Goal: Communication & Community: Answer question/provide support

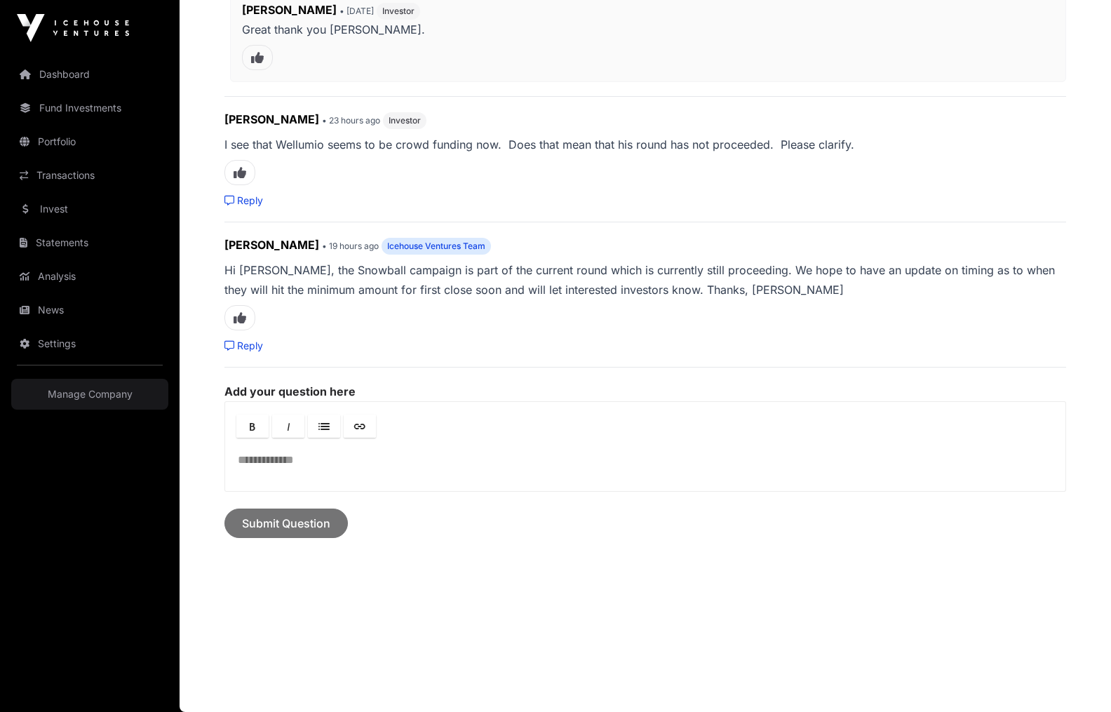
scroll to position [4475, 0]
click at [276, 461] on div at bounding box center [645, 466] width 840 height 51
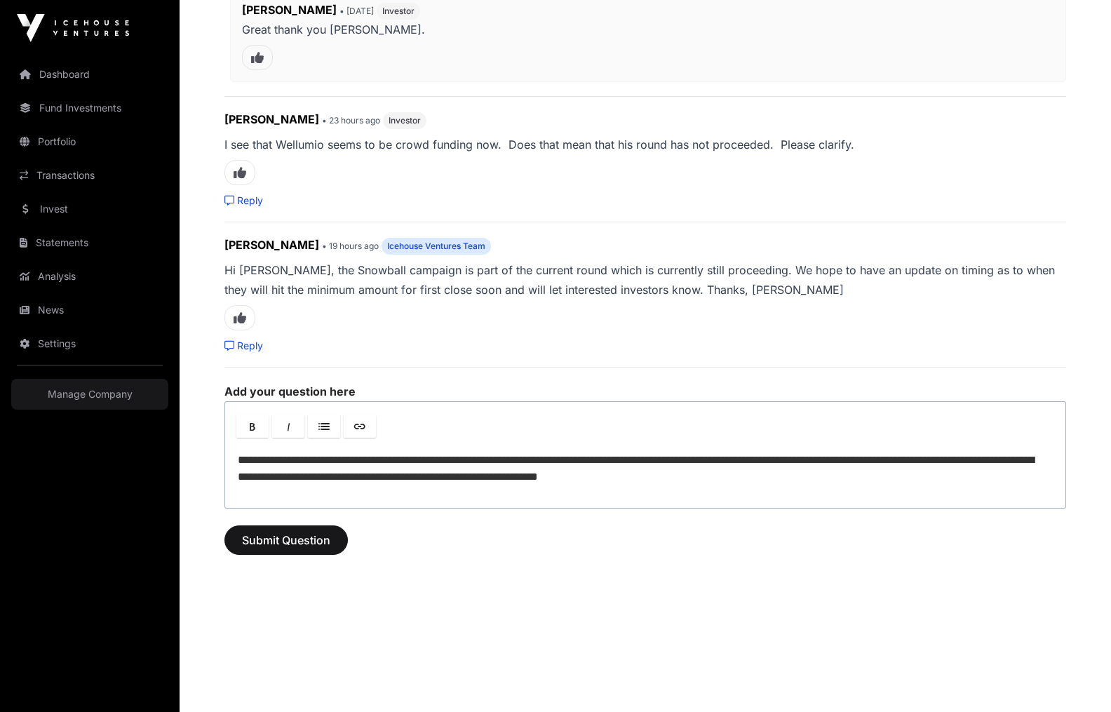
click at [885, 459] on p "**********" at bounding box center [645, 469] width 815 height 34
click at [901, 461] on p "**********" at bounding box center [645, 469] width 815 height 34
click at [813, 478] on p "**********" at bounding box center [645, 469] width 815 height 34
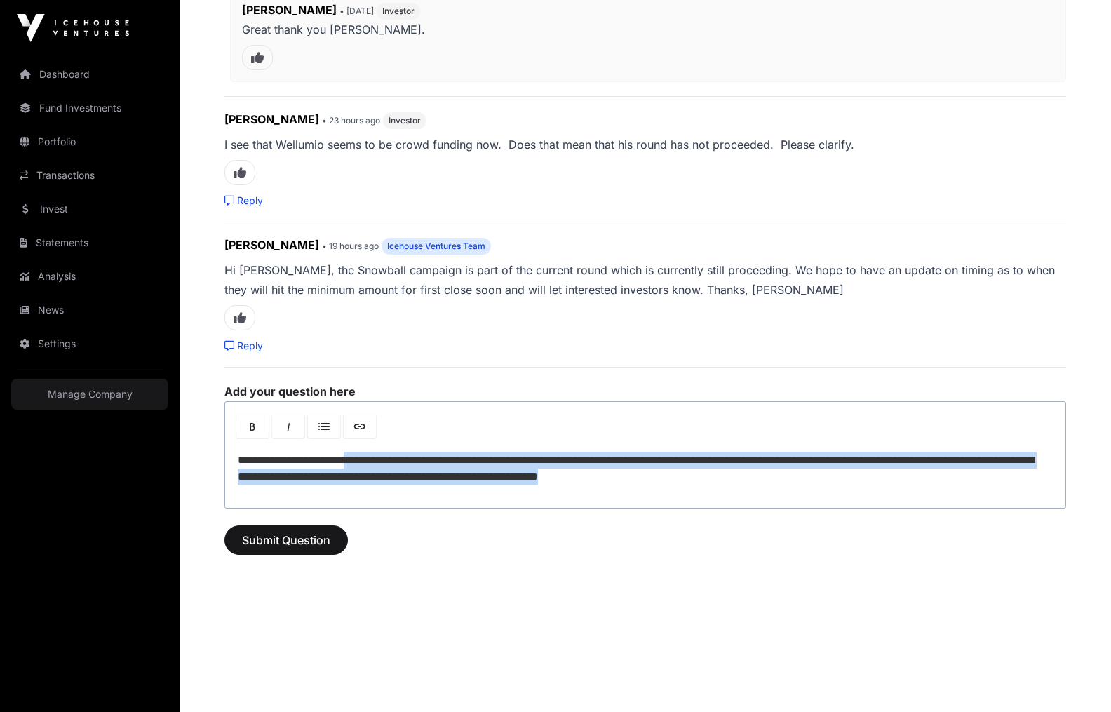
drag, startPoint x: 356, startPoint y: 459, endPoint x: 805, endPoint y: 484, distance: 449.6
click at [805, 484] on p "**********" at bounding box center [645, 469] width 815 height 34
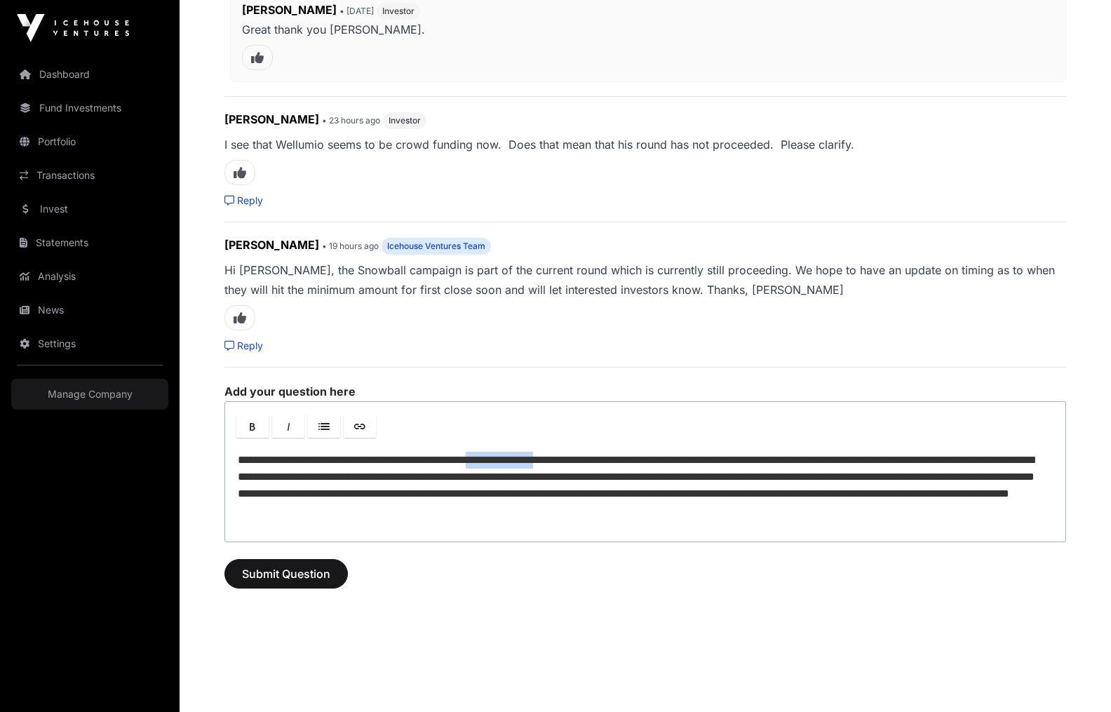
drag, startPoint x: 514, startPoint y: 462, endPoint x: 586, endPoint y: 462, distance: 72.3
click at [586, 462] on p "**********" at bounding box center [645, 485] width 815 height 67
click at [732, 513] on p "**********" at bounding box center [645, 485] width 815 height 67
click at [318, 578] on span "Submit Question" at bounding box center [286, 573] width 88 height 17
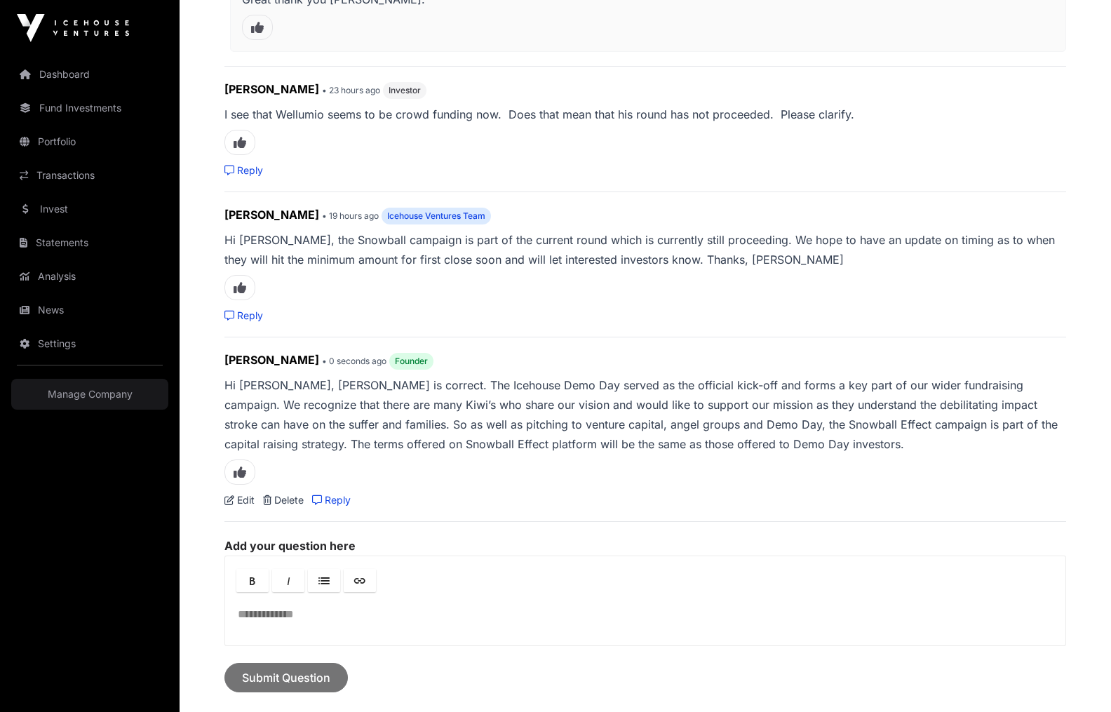
scroll to position [4569, 0]
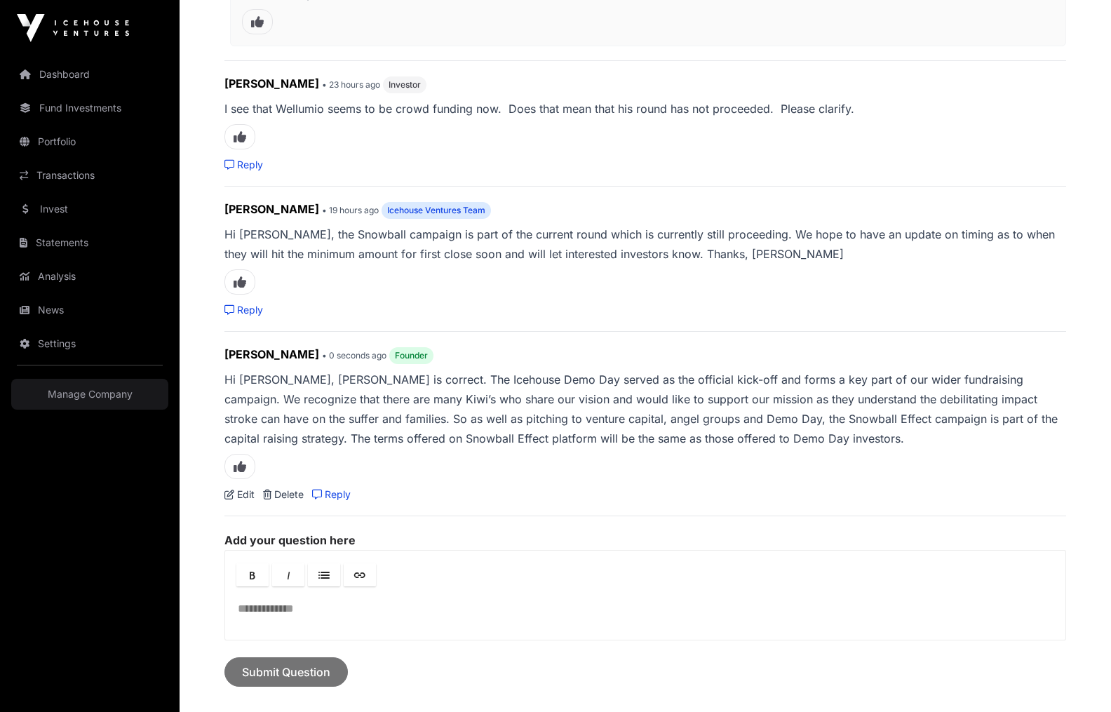
click at [428, 417] on p "Hi [PERSON_NAME], [PERSON_NAME] is correct. The Icehouse Demo Day served as the…" at bounding box center [645, 409] width 842 height 79
click at [242, 495] on link "Edit" at bounding box center [239, 495] width 30 height 14
click at [246, 496] on link "Edit" at bounding box center [239, 495] width 30 height 14
drag, startPoint x: 721, startPoint y: 433, endPoint x: 731, endPoint y: 434, distance: 9.8
click at [723, 434] on p "Hi [PERSON_NAME], [PERSON_NAME] is correct. The Icehouse Demo Day served as the…" at bounding box center [645, 409] width 842 height 79
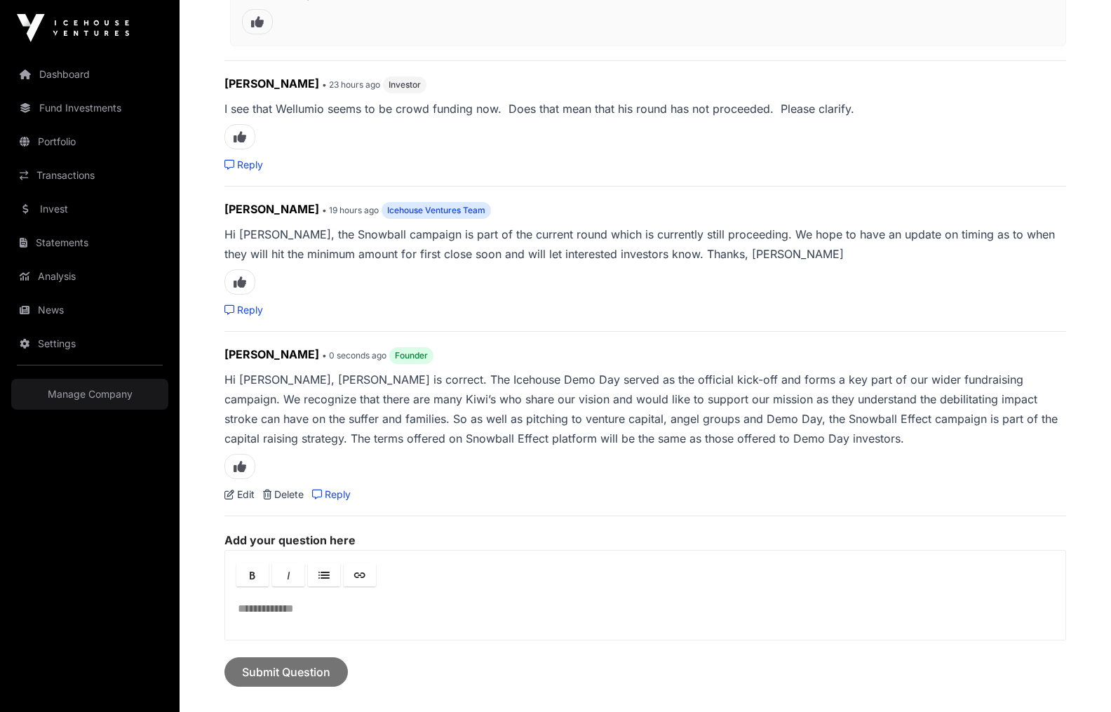
click at [708, 441] on p "Hi [PERSON_NAME], [PERSON_NAME] is correct. The Icehouse Demo Day served as the…" at bounding box center [645, 409] width 842 height 79
click at [245, 497] on link "Edit" at bounding box center [239, 495] width 30 height 14
click at [441, 456] on div "Shieak Tzeng • 0 seconds ago Founder Hi Peter, Jo is correct. The Icehouse Demo…" at bounding box center [645, 424] width 842 height 156
drag, startPoint x: 508, startPoint y: 439, endPoint x: 518, endPoint y: 436, distance: 10.9
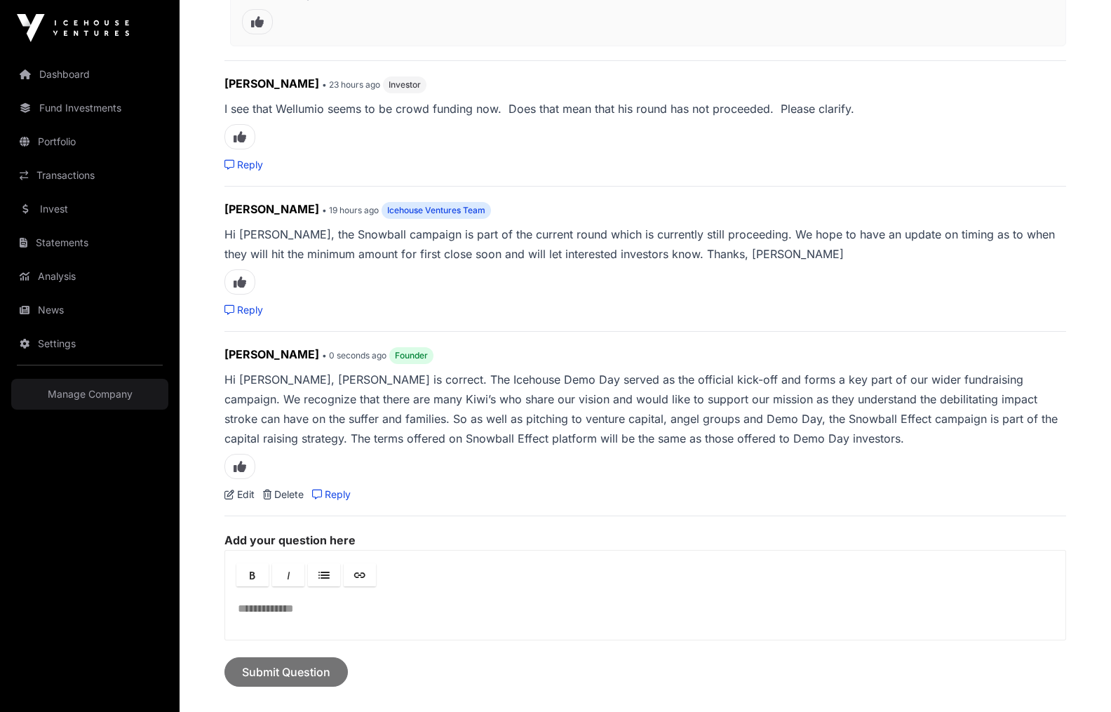
click at [510, 439] on p "Hi [PERSON_NAME], [PERSON_NAME] is correct. The Icehouse Demo Day served as the…" at bounding box center [645, 409] width 842 height 79
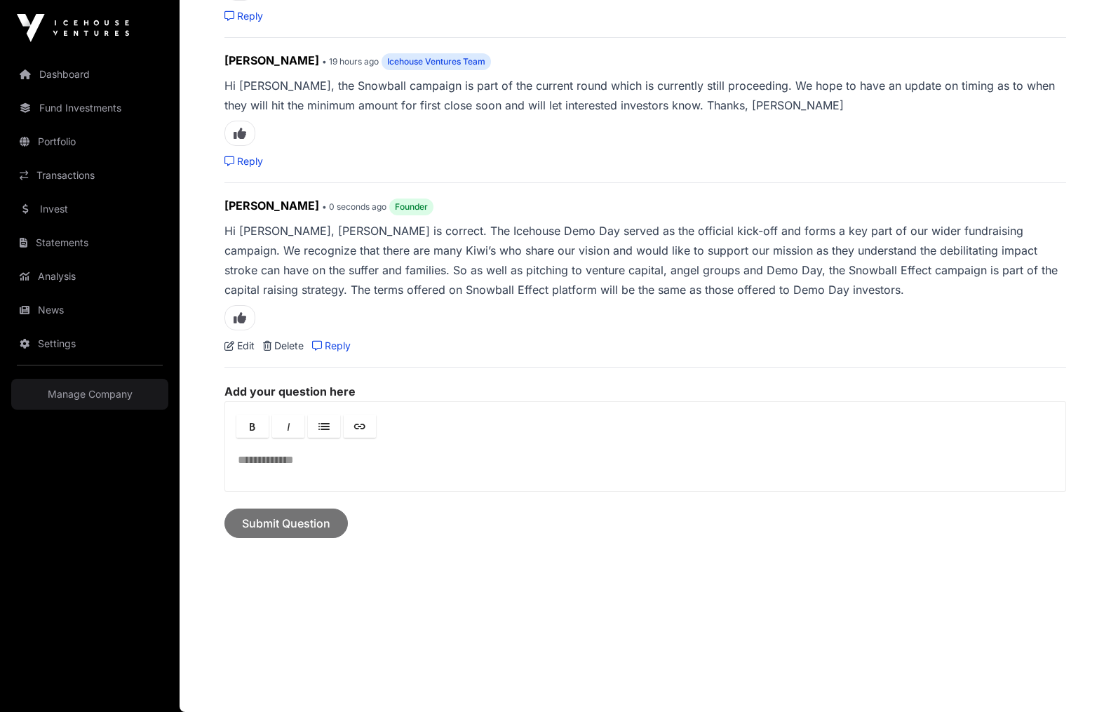
scroll to position [4718, 0]
click at [436, 450] on div at bounding box center [645, 466] width 840 height 51
click at [246, 348] on link "Edit" at bounding box center [239, 346] width 30 height 14
click at [246, 349] on link "Edit" at bounding box center [239, 346] width 30 height 14
click at [332, 345] on link "Reply" at bounding box center [331, 346] width 39 height 14
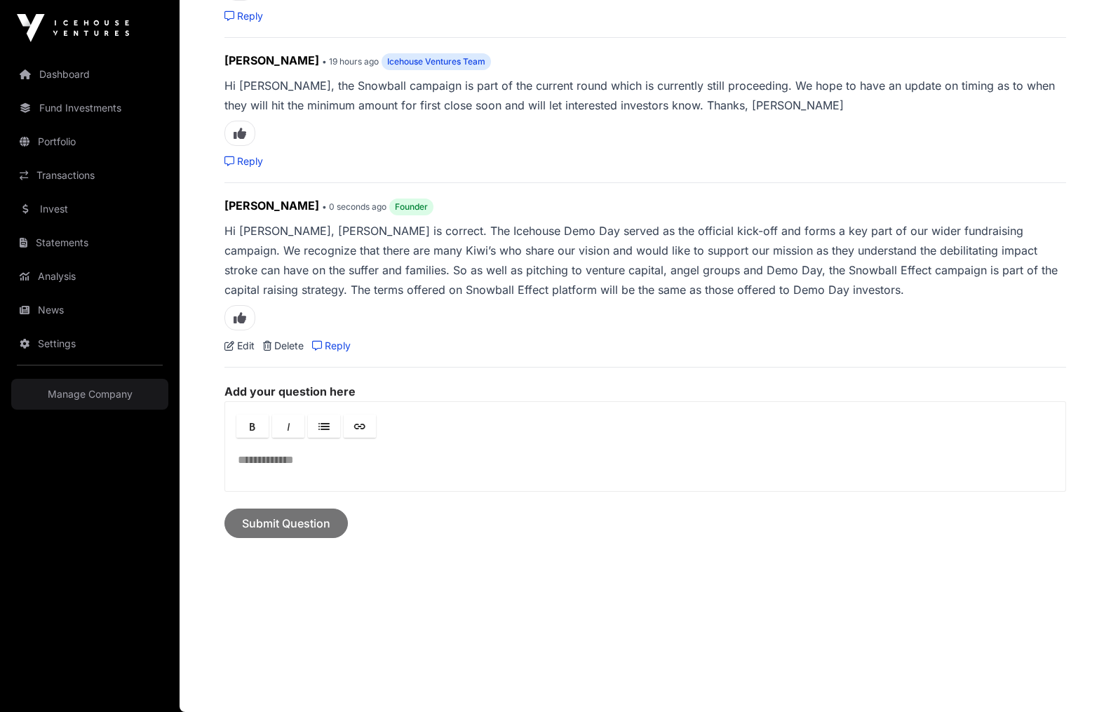
scroll to position [4646, 0]
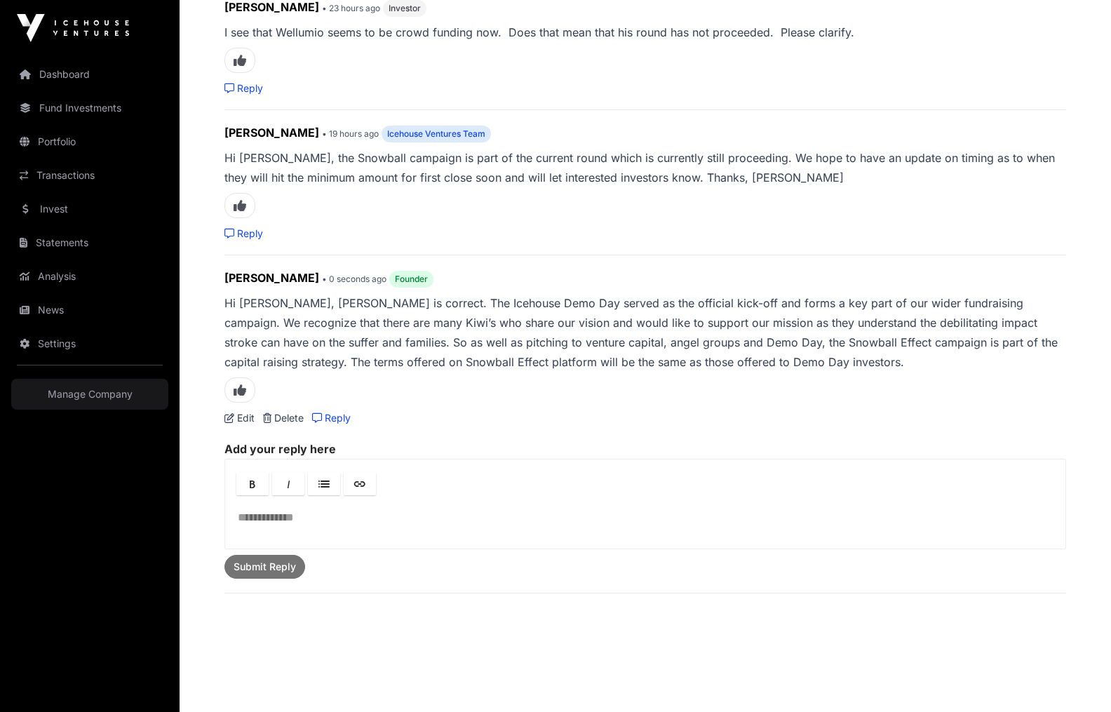
drag, startPoint x: 676, startPoint y: 349, endPoint x: 711, endPoint y: 355, distance: 35.6
click at [688, 353] on p "Hi [PERSON_NAME], [PERSON_NAME] is correct. The Icehouse Demo Day served as the…" at bounding box center [645, 332] width 842 height 79
click at [735, 362] on p "Hi [PERSON_NAME], [PERSON_NAME] is correct. The Icehouse Demo Day served as the…" at bounding box center [645, 332] width 842 height 79
click at [734, 360] on p "Hi [PERSON_NAME], [PERSON_NAME] is correct. The Icehouse Demo Day served as the…" at bounding box center [645, 332] width 842 height 79
click at [246, 419] on link "Edit" at bounding box center [239, 418] width 30 height 14
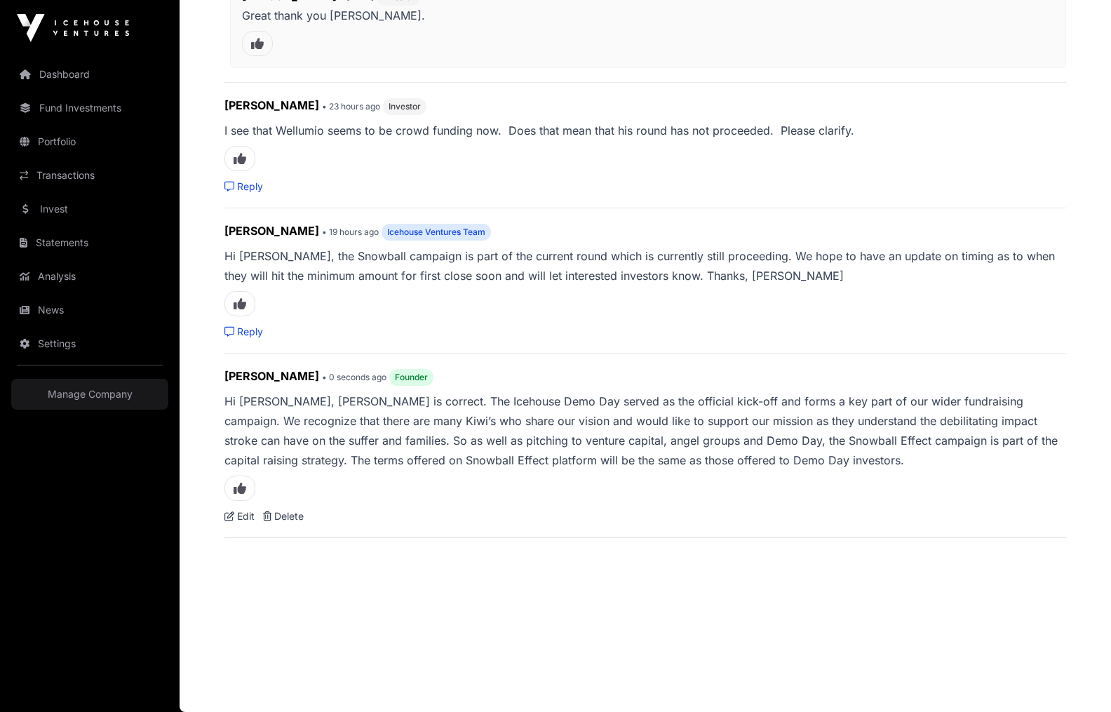
scroll to position [4548, 0]
drag, startPoint x: 663, startPoint y: 439, endPoint x: 690, endPoint y: 452, distance: 30.4
click at [666, 440] on p "Hi [PERSON_NAME], [PERSON_NAME] is correct. The Icehouse Demo Day served as the…" at bounding box center [645, 430] width 842 height 79
click at [667, 453] on p "Hi [PERSON_NAME], [PERSON_NAME] is correct. The Icehouse Demo Day served as the…" at bounding box center [645, 430] width 842 height 79
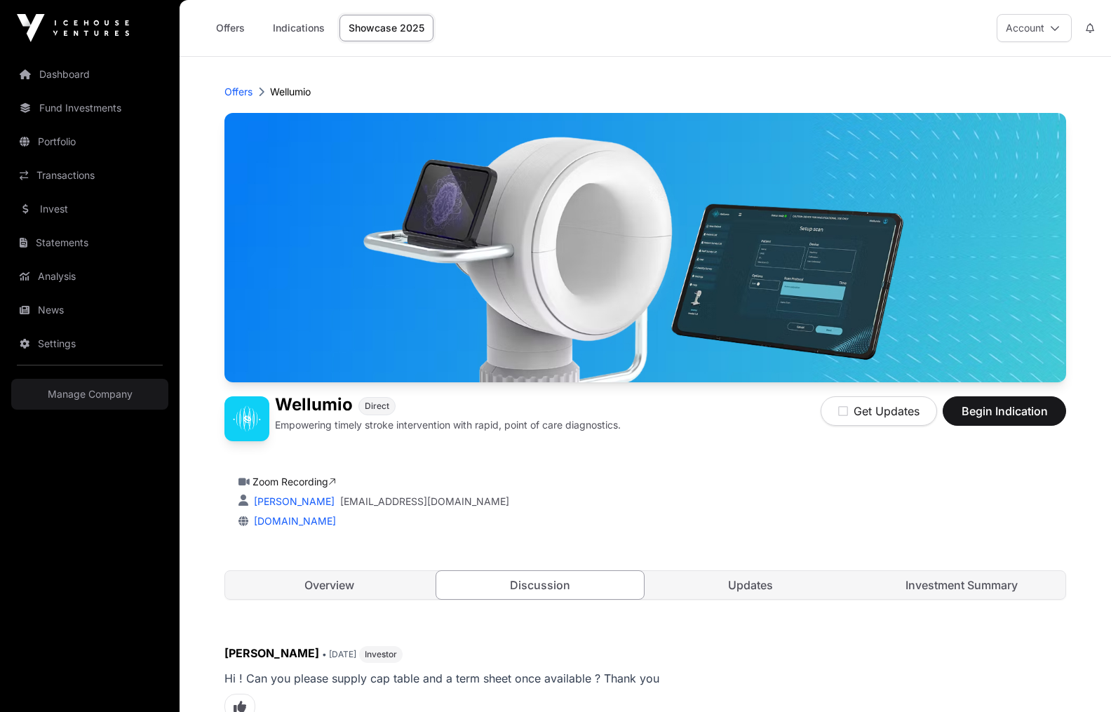
scroll to position [4548, 0]
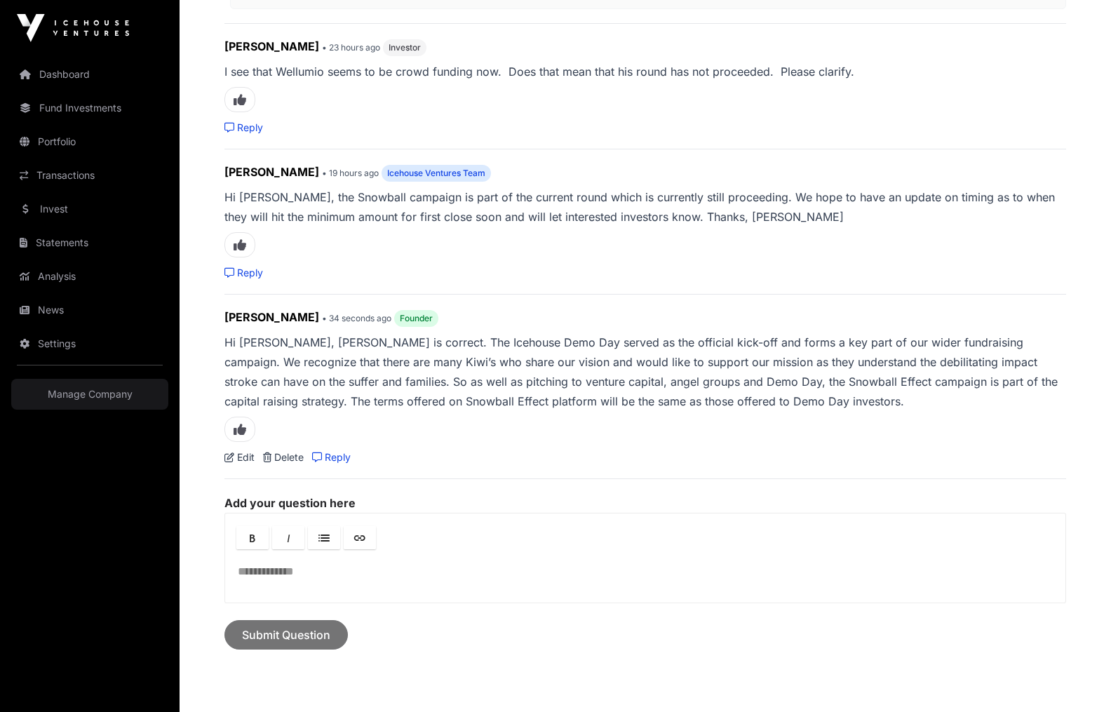
click at [244, 457] on link "Edit" at bounding box center [239, 457] width 30 height 14
click at [271, 591] on div at bounding box center [645, 577] width 840 height 51
click at [252, 459] on link "Edit" at bounding box center [239, 457] width 30 height 14
click at [324, 459] on link "Reply" at bounding box center [331, 457] width 39 height 14
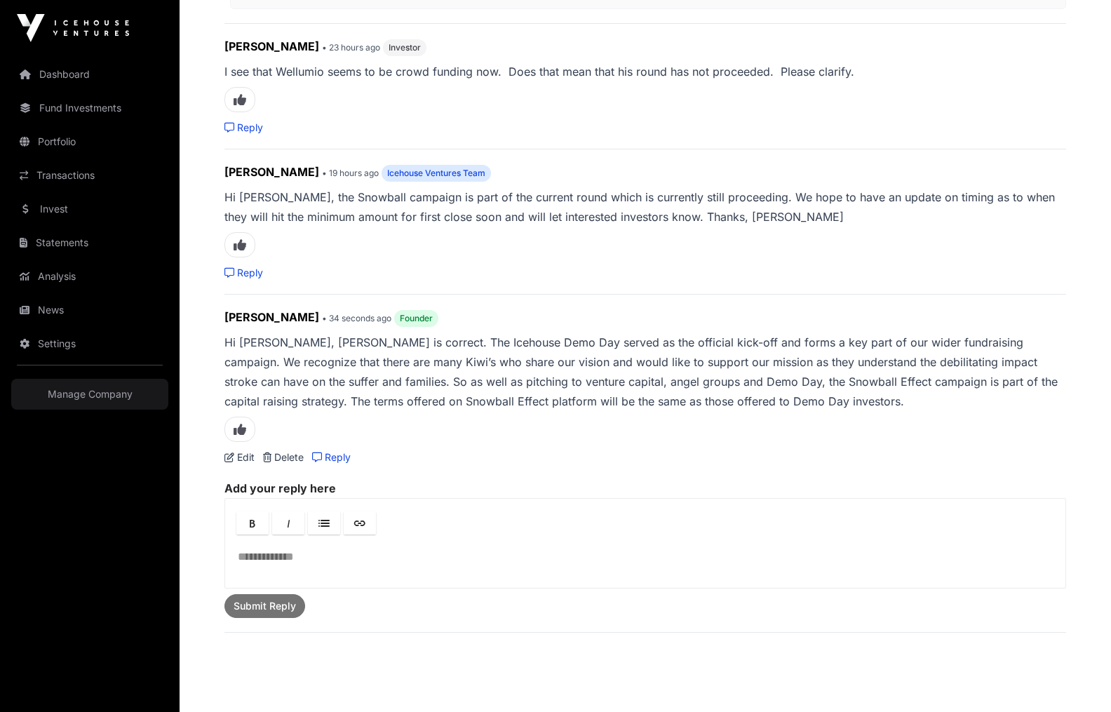
click at [324, 459] on link "Reply" at bounding box center [331, 457] width 39 height 14
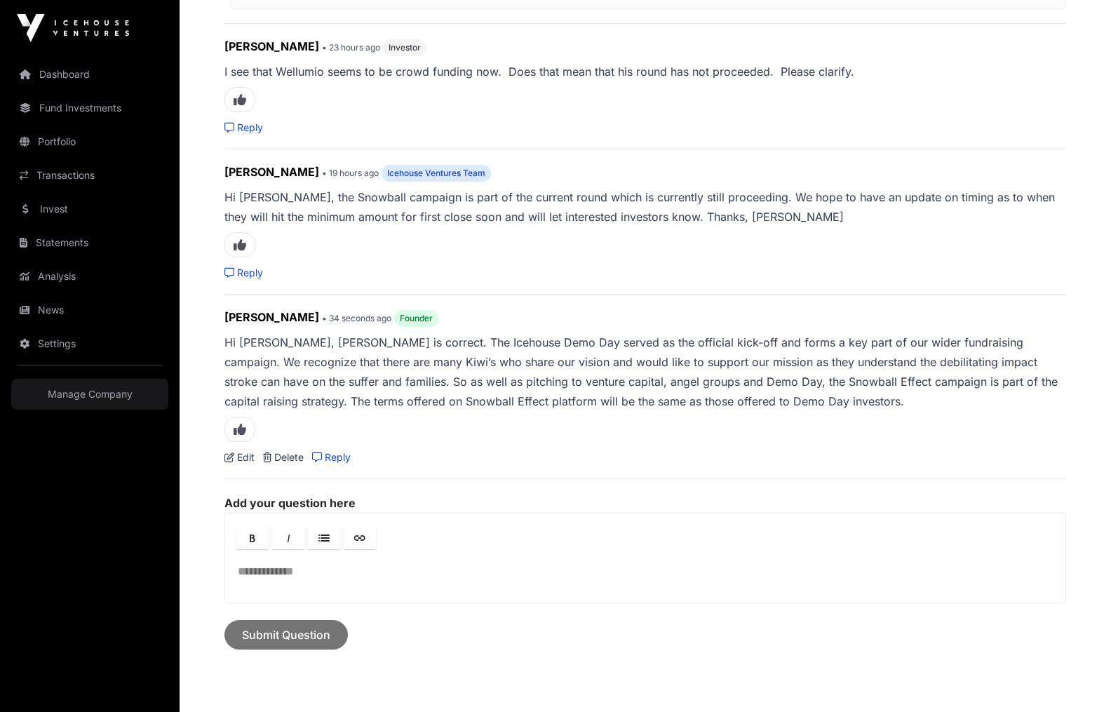
click at [231, 344] on p "Hi [PERSON_NAME], [PERSON_NAME] is correct. The Icehouse Demo Day served as the…" at bounding box center [645, 371] width 842 height 79
